Goal: Transaction & Acquisition: Purchase product/service

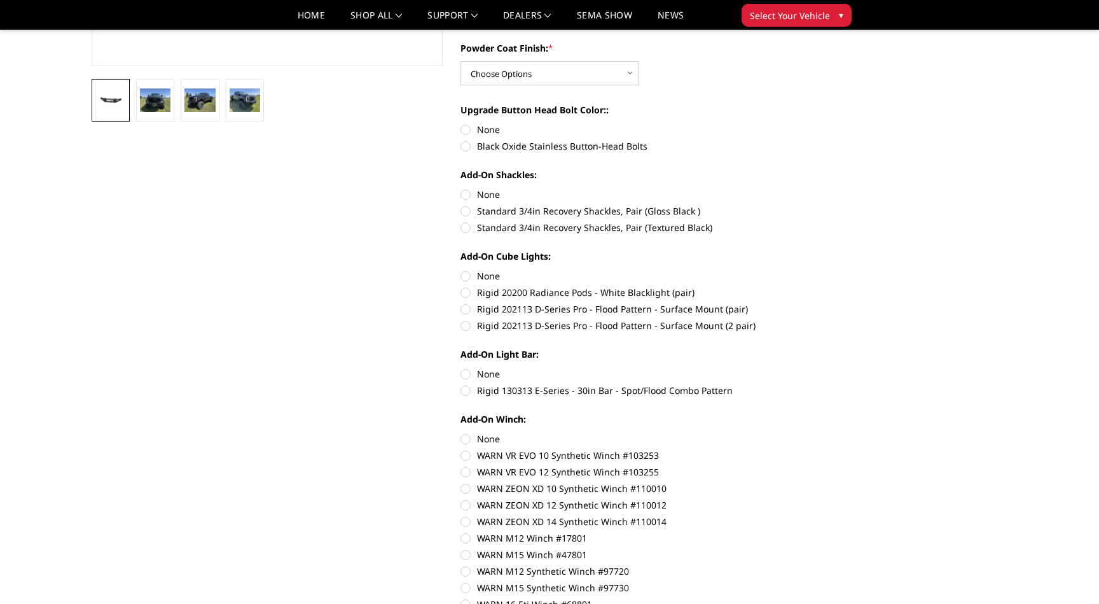
scroll to position [457, 0]
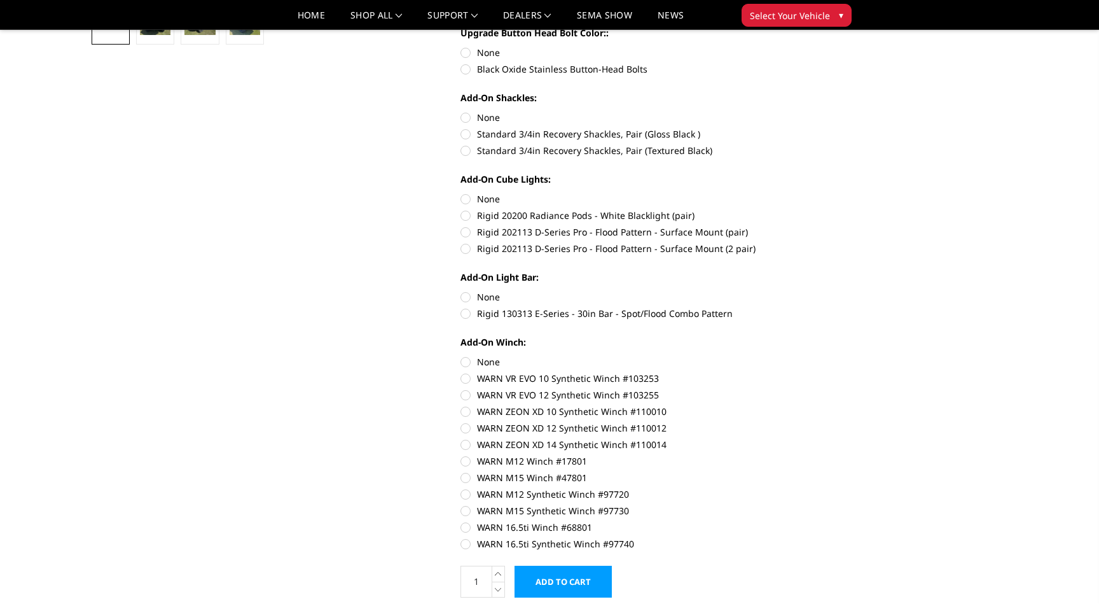
click at [542, 254] on label "Rigid 202113 D-Series Pro - Flood Pattern - Surface Mount (2 pair)" at bounding box center [635, 248] width 351 height 13
click at [812, 226] on input "Rigid 202113 D-Series Pro - Flood Pattern - Surface Mount (2 pair)" at bounding box center [812, 225] width 1 height 1
radio input "true"
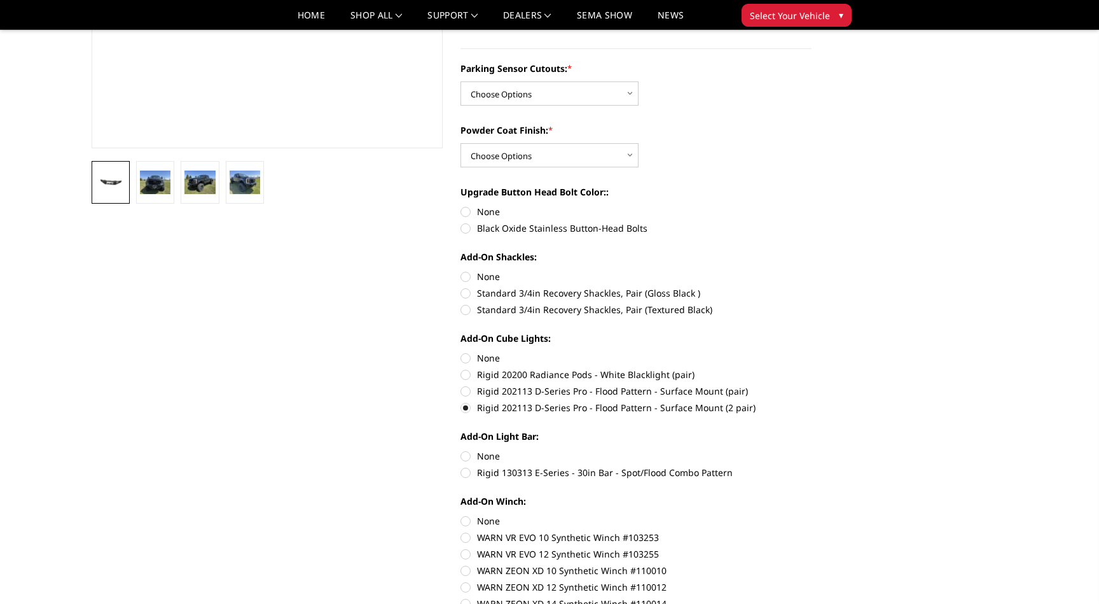
scroll to position [298, 0]
drag, startPoint x: 478, startPoint y: 410, endPoint x: 583, endPoint y: 407, distance: 105.0
click at [583, 407] on label "Rigid 202113 D-Series Pro - Flood Pattern - Surface Mount (2 pair)" at bounding box center [635, 406] width 351 height 13
click at [812, 384] on input "Rigid 202113 D-Series Pro - Flood Pattern - Surface Mount (2 pair)" at bounding box center [812, 383] width 1 height 1
copy label "Rigid 202113 D-Series Pro"
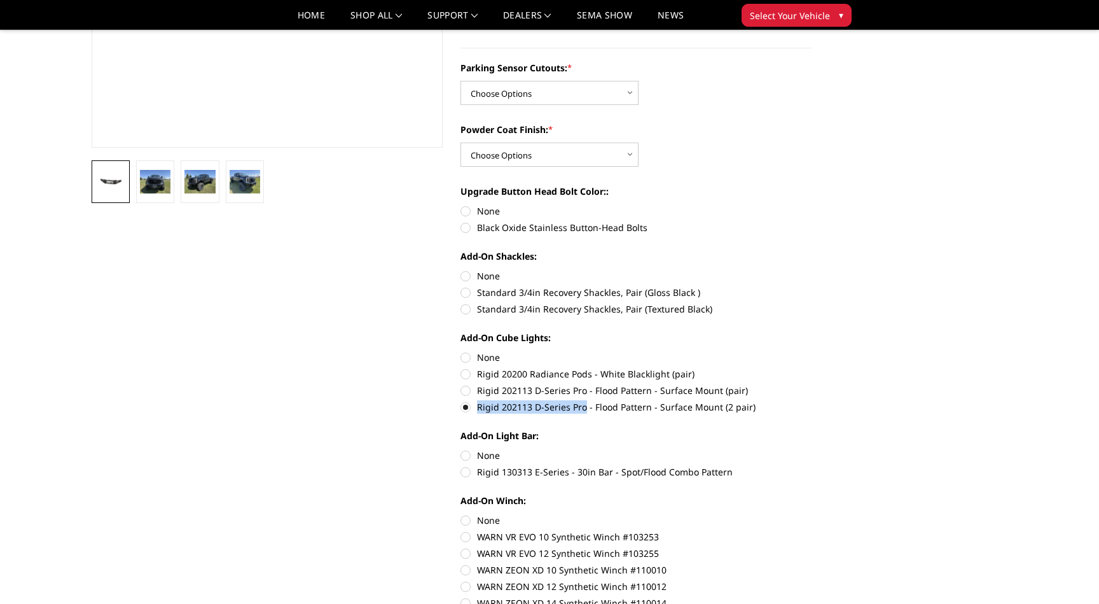
scroll to position [305, 0]
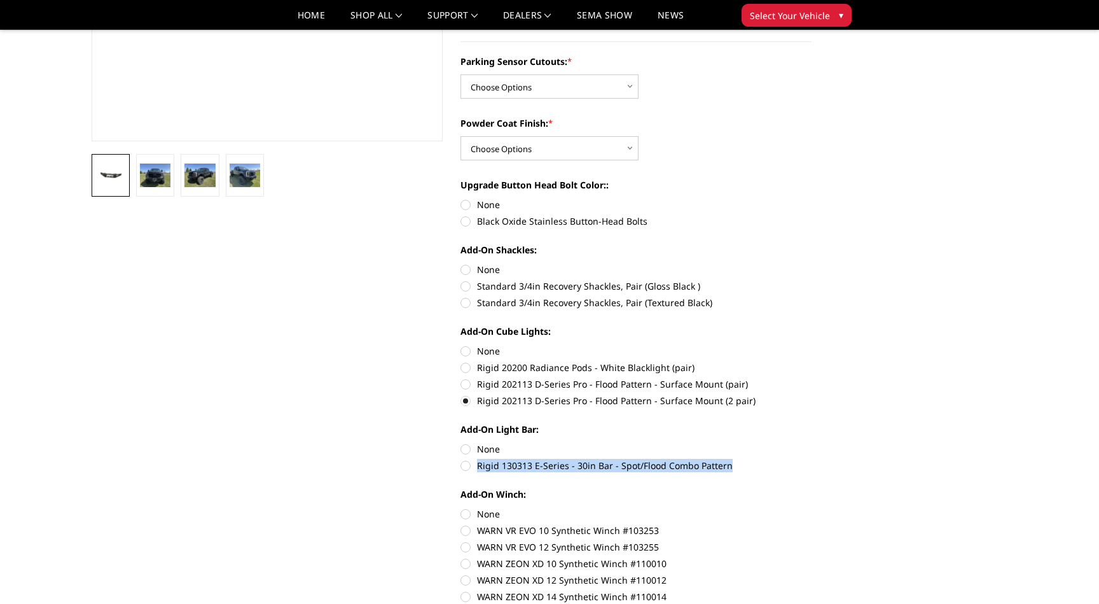
drag, startPoint x: 478, startPoint y: 464, endPoint x: 726, endPoint y: 465, distance: 248.0
click at [726, 465] on label "Rigid 130313 E-Series - 30in Bar - Spot/Flood Combo Pattern" at bounding box center [635, 465] width 351 height 13
click at [812, 443] on input "Rigid 130313 E-Series - 30in Bar - Spot/Flood Combo Pattern" at bounding box center [812, 442] width 1 height 1
radio input "true"
copy label "Rigid 130313 E-Series - 30in Bar - Spot/Flood Combo Pattern"
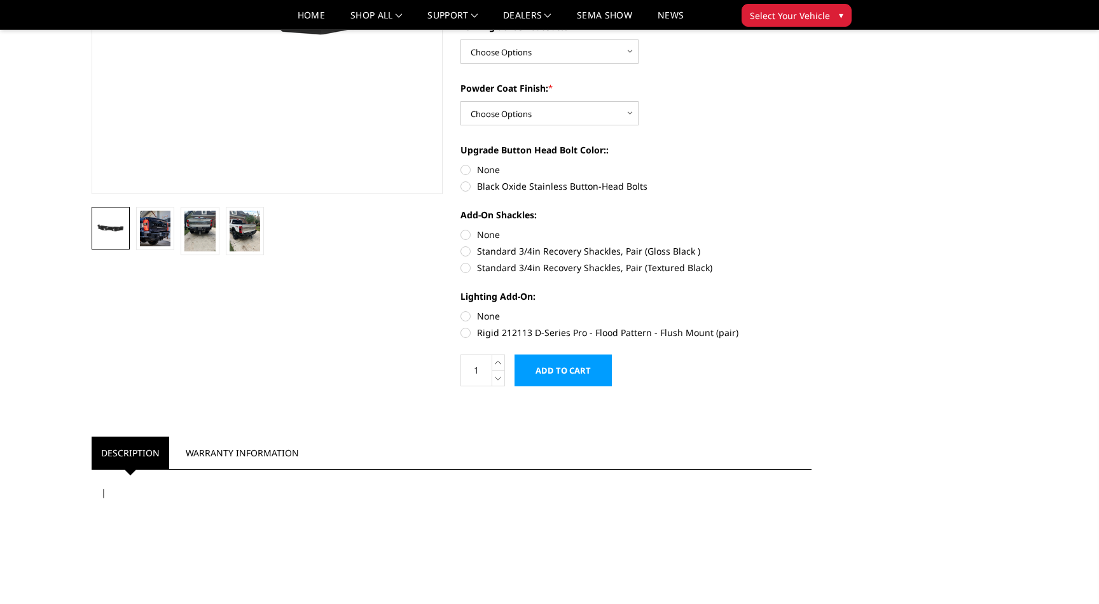
click at [532, 329] on label "Rigid 212113 D-Series Pro - Flood Pattern - Flush Mount (pair)" at bounding box center [635, 332] width 351 height 13
click at [812, 310] on input "Rigid 212113 D-Series Pro - Flood Pattern - Flush Mount (pair)" at bounding box center [812, 309] width 1 height 1
radio input "true"
drag, startPoint x: 474, startPoint y: 329, endPoint x: 735, endPoint y: 332, distance: 260.8
click at [735, 332] on label "Rigid 212113 D-Series Pro - Flood Pattern - Flush Mount (pair)" at bounding box center [635, 332] width 351 height 13
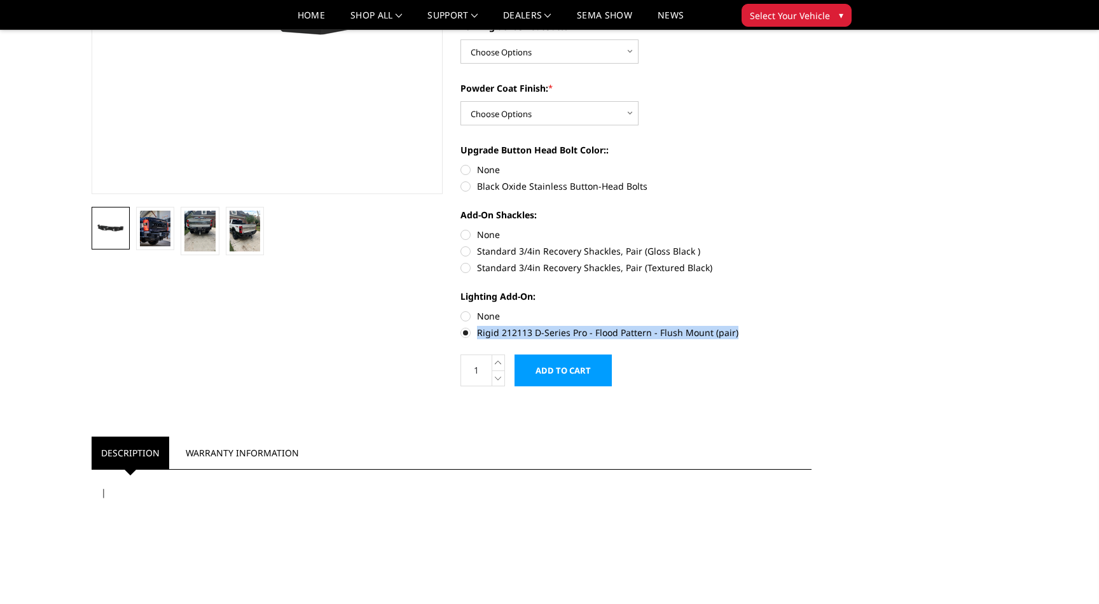
click at [812, 310] on input "Rigid 212113 D-Series Pro - Flood Pattern - Flush Mount (pair)" at bounding box center [812, 309] width 1 height 1
copy label "Rigid 212113 D-Series Pro - Flood Pattern - Flush Mount (pair)"
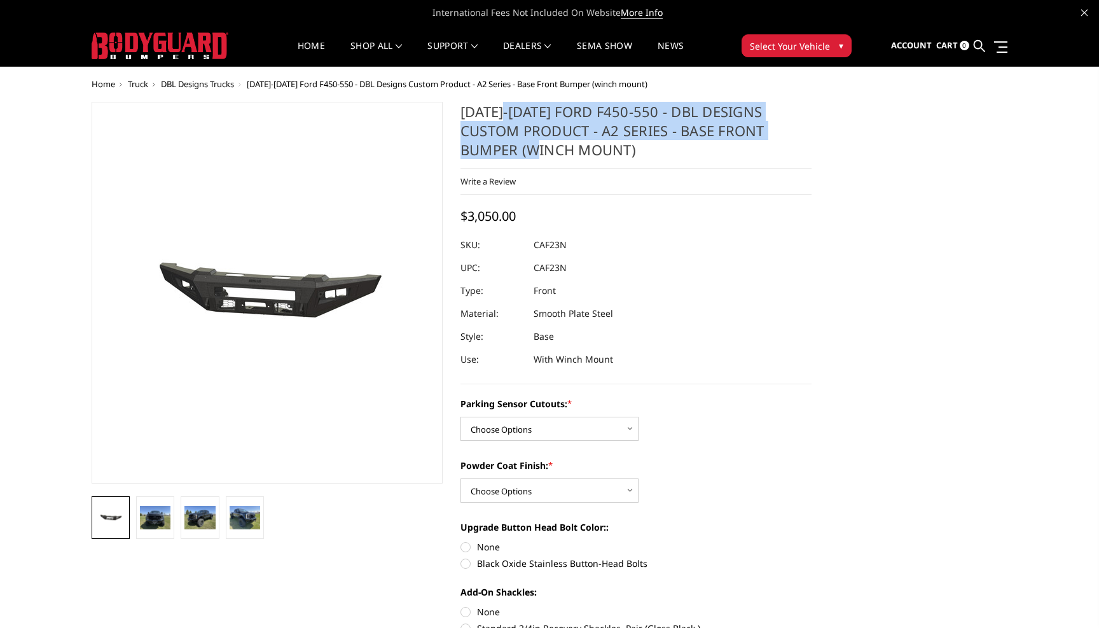
drag, startPoint x: 504, startPoint y: 117, endPoint x: 513, endPoint y: 152, distance: 36.1
click at [513, 152] on h1 "[DATE]-[DATE] Ford F450-550 - DBL Designs Custom Product - A2 Series - Base Fro…" at bounding box center [635, 135] width 351 height 67
